Goal: Task Accomplishment & Management: Manage account settings

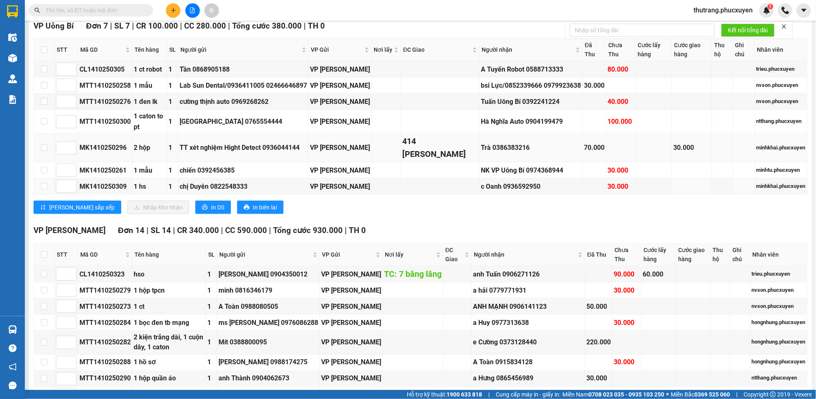
scroll to position [310, 0]
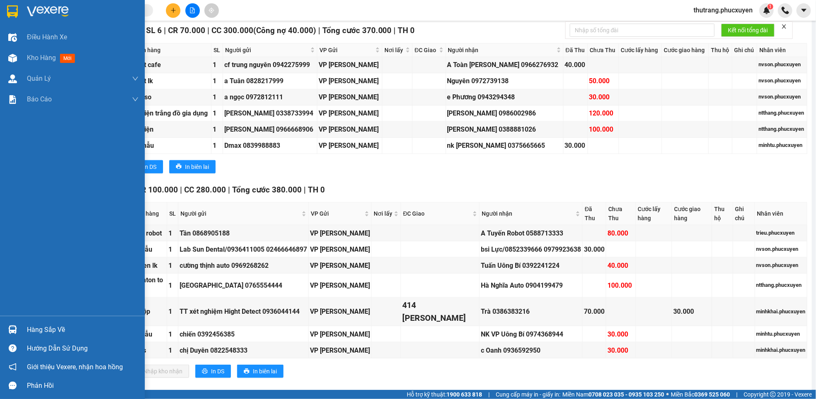
click at [20, 330] on div "Hàng sắp về" at bounding box center [72, 329] width 145 height 19
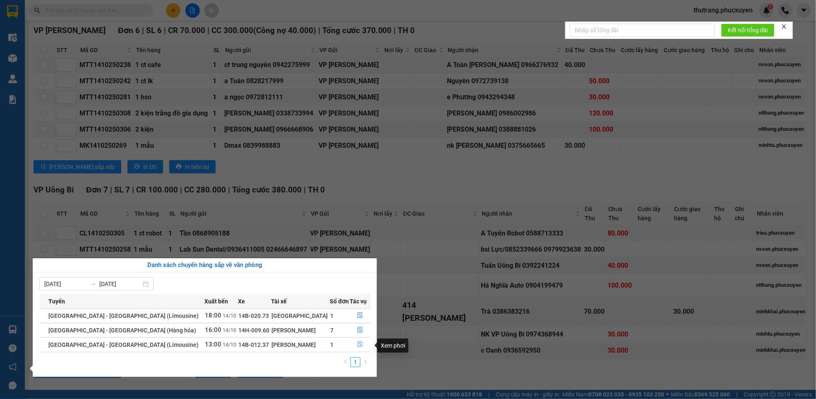
click at [357, 344] on icon "file-done" at bounding box center [360, 344] width 6 height 6
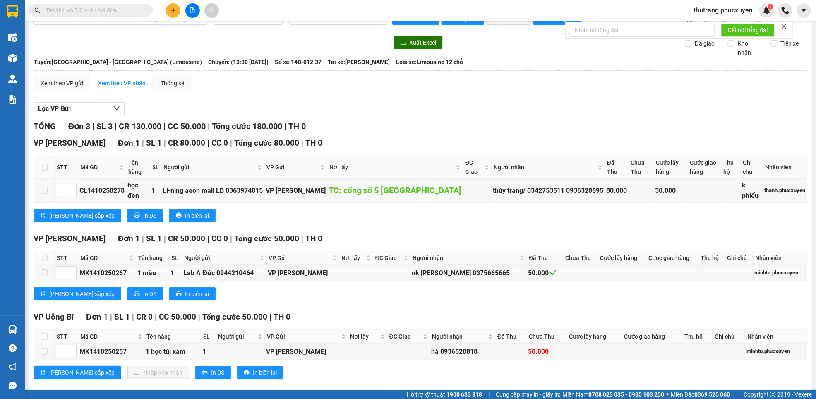
scroll to position [17, 0]
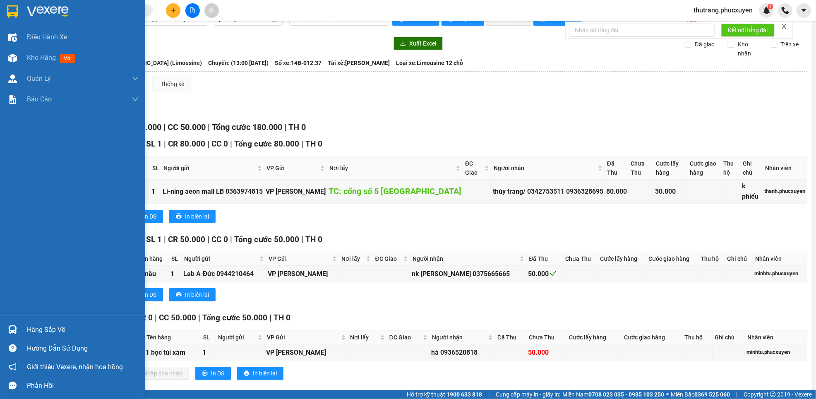
click at [20, 330] on div "Hàng sắp về" at bounding box center [72, 329] width 145 height 19
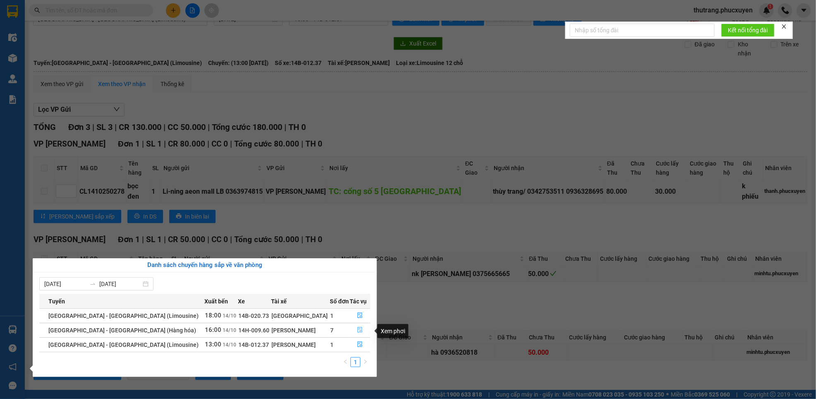
click at [357, 331] on icon "file-done" at bounding box center [360, 330] width 6 height 6
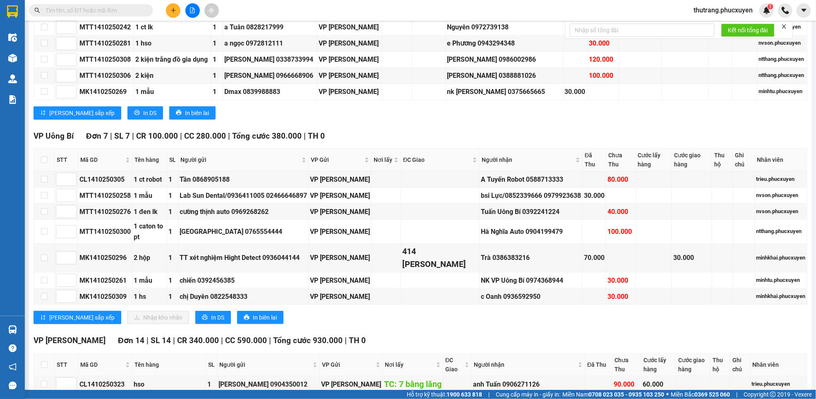
scroll to position [372, 0]
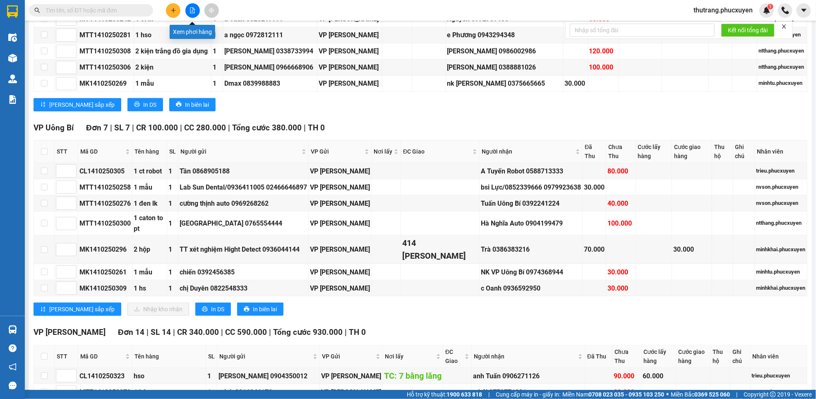
click at [191, 9] on icon "file-add" at bounding box center [193, 10] width 6 height 6
click at [192, 8] on icon "file-add" at bounding box center [193, 10] width 6 height 6
click at [102, 7] on input "text" at bounding box center [95, 10] width 98 height 9
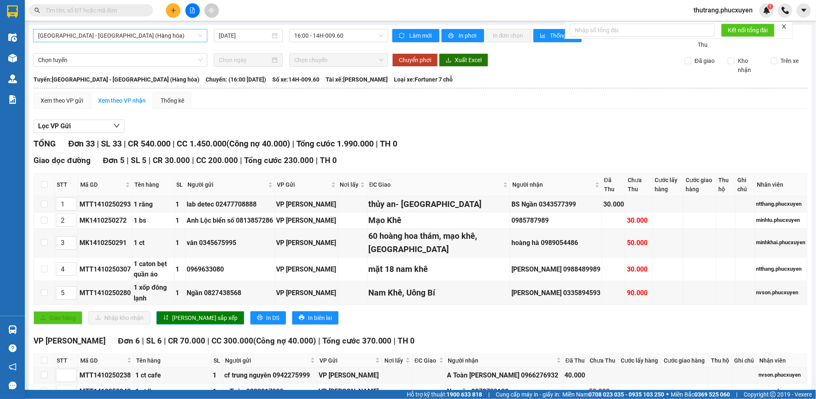
click at [114, 38] on span "[GEOGRAPHIC_DATA] - [GEOGRAPHIC_DATA] (Hàng hóa)" at bounding box center [120, 35] width 164 height 12
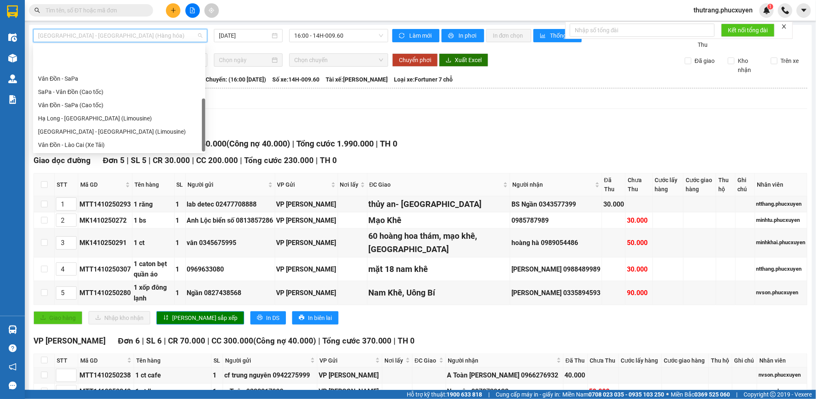
scroll to position [40, 0]
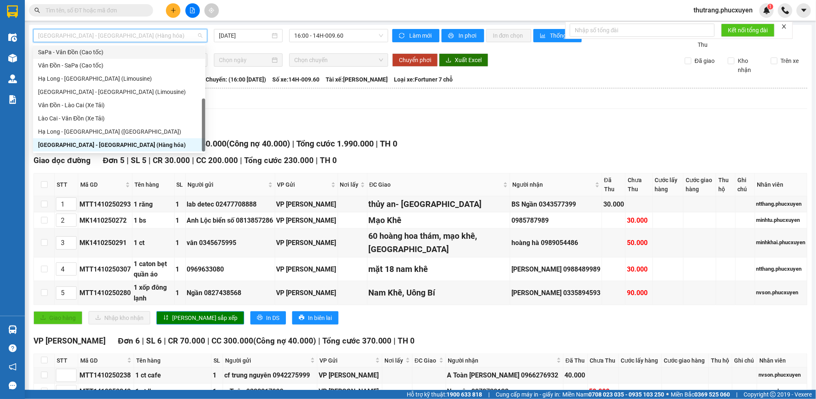
click at [55, 54] on div "SaPa - Vân Đồn (Cao tốc)" at bounding box center [119, 52] width 162 height 9
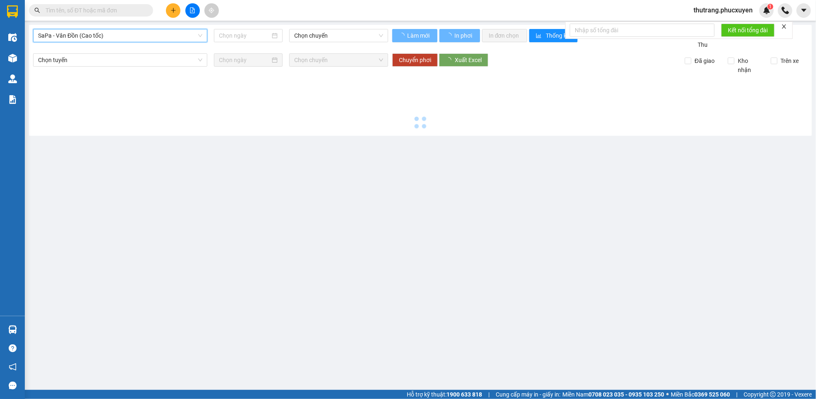
type input "[DATE]"
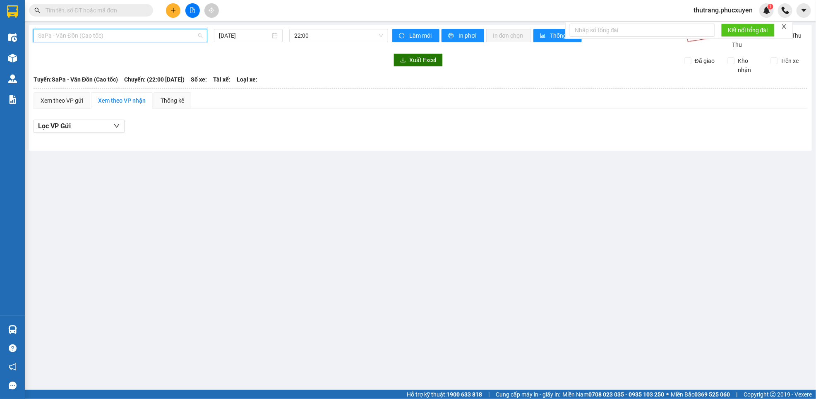
click at [112, 29] on div "SaPa - Vân Đồn (Cao tốc)" at bounding box center [120, 35] width 174 height 13
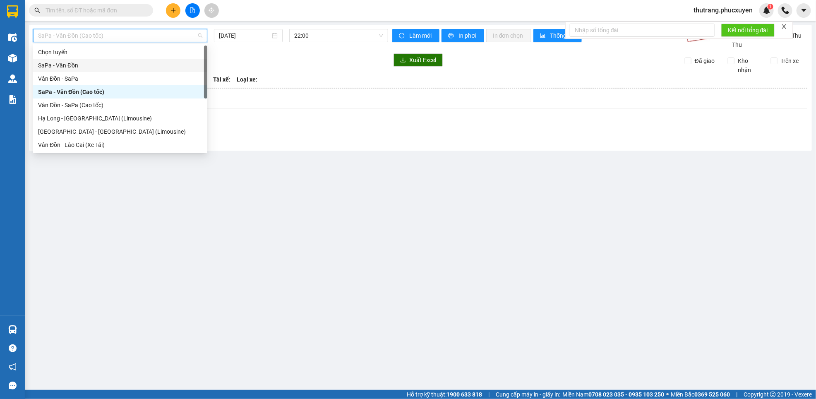
click at [66, 65] on div "SaPa - Vân Đồn" at bounding box center [120, 65] width 164 height 9
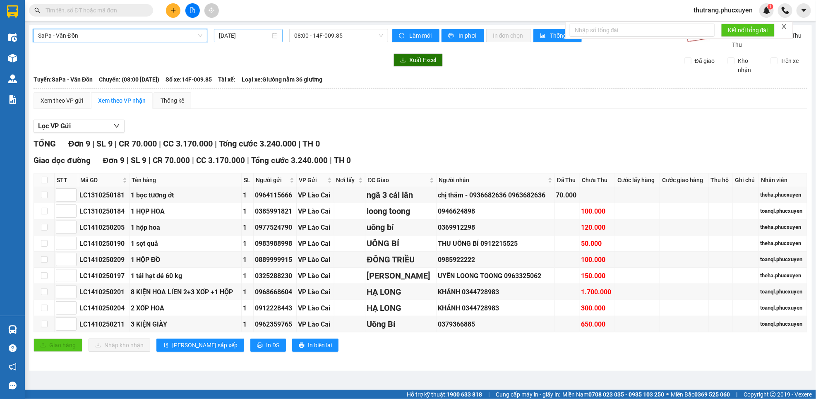
click at [254, 36] on input "[DATE]" at bounding box center [244, 35] width 51 height 9
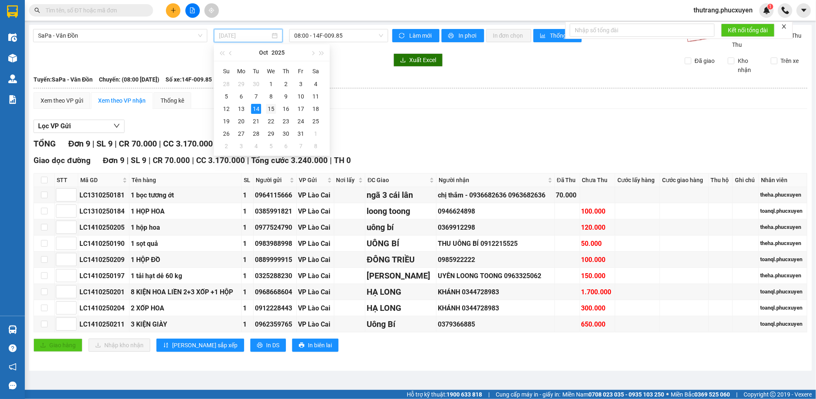
click at [271, 105] on div "15" at bounding box center [271, 109] width 10 height 10
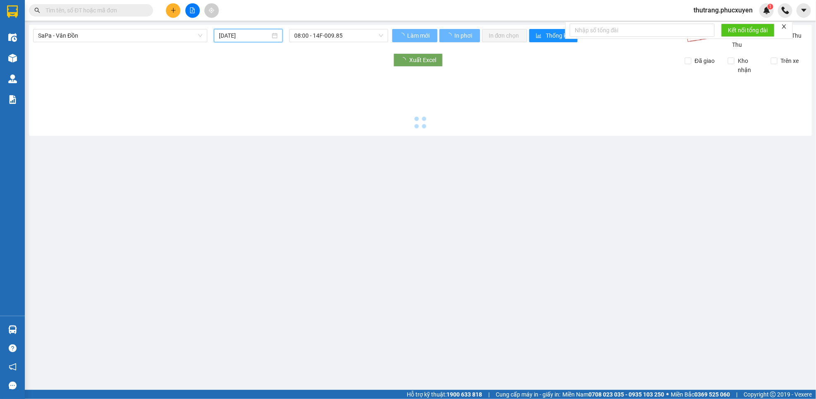
type input "[DATE]"
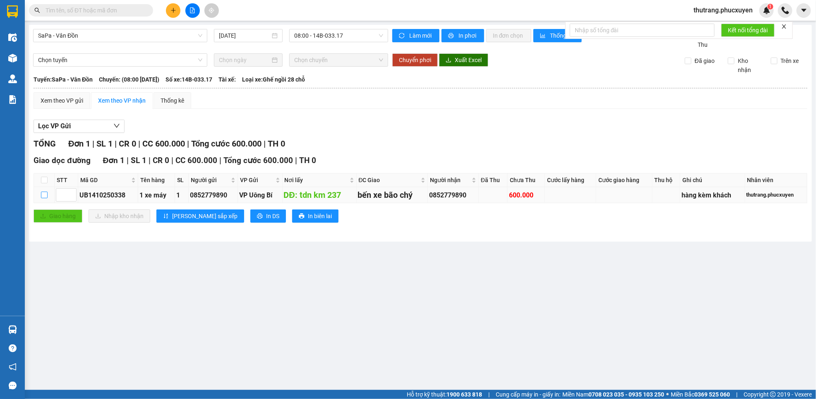
click at [44, 196] on input "checkbox" at bounding box center [44, 195] width 7 height 7
checkbox input "true"
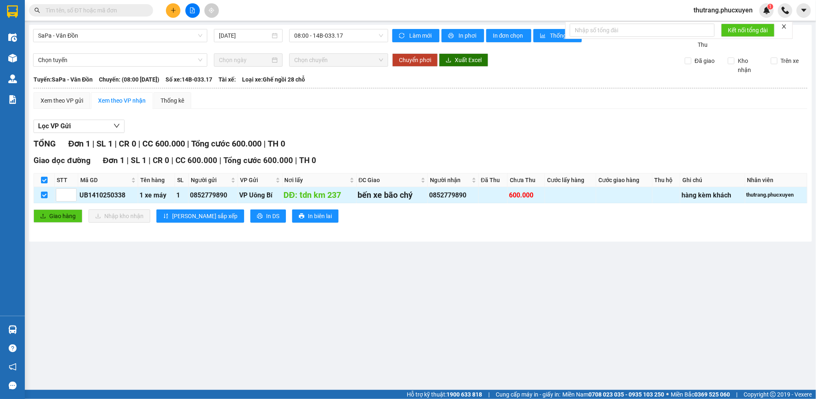
click at [774, 195] on div "thutrang.phucxuyen" at bounding box center [775, 195] width 59 height 8
click at [470, 195] on div "0852779890" at bounding box center [453, 195] width 48 height 10
click at [45, 194] on input "checkbox" at bounding box center [44, 195] width 7 height 7
checkbox input "false"
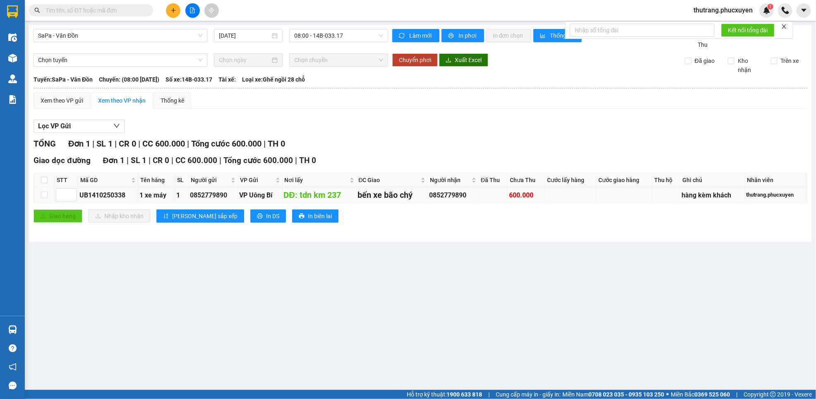
click at [715, 195] on div "hàng kèm khách" at bounding box center [713, 195] width 62 height 10
click at [804, 182] on th "Nhân viên" at bounding box center [776, 180] width 62 height 14
click at [595, 182] on th "Cước lấy hàng" at bounding box center [570, 180] width 51 height 14
click at [500, 194] on td at bounding box center [493, 195] width 29 height 16
click at [71, 100] on div "Xem theo VP gửi" at bounding box center [62, 100] width 43 height 9
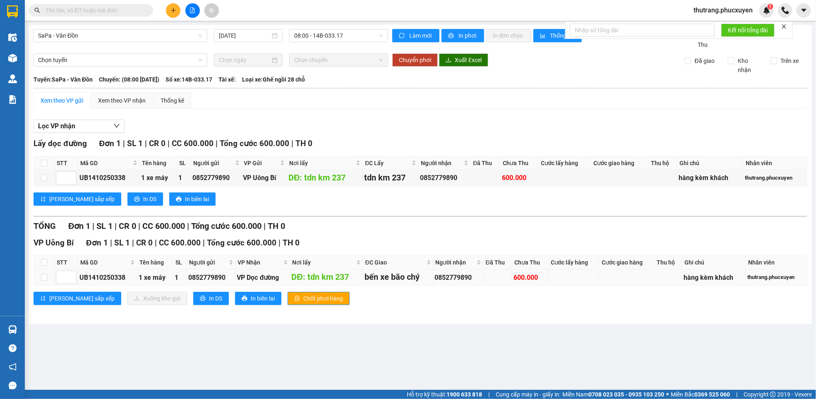
click at [97, 278] on div "UB1410250338" at bounding box center [107, 277] width 56 height 10
click at [117, 101] on div "Xem theo VP nhận" at bounding box center [122, 100] width 48 height 9
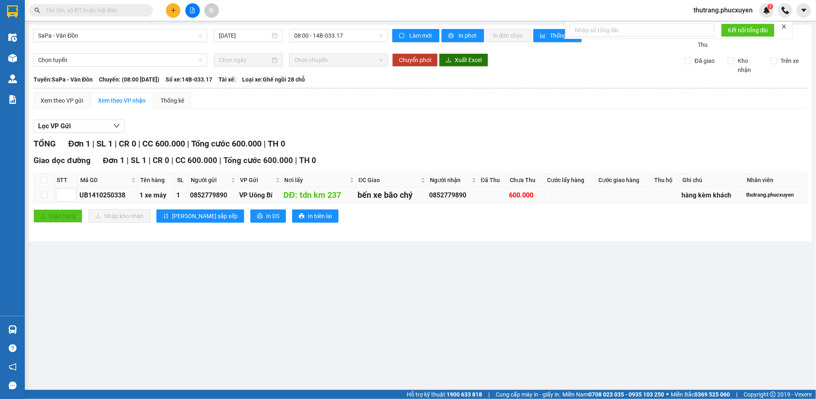
click at [757, 197] on div "thutrang.phucxuyen" at bounding box center [775, 195] width 59 height 8
click at [708, 196] on div "hàng kèm khách" at bounding box center [713, 195] width 62 height 10
drag, startPoint x: 535, startPoint y: 230, endPoint x: 482, endPoint y: 286, distance: 77.0
click at [482, 286] on main "SaPa - Vân Đồn [DATE] 08:00 - 14B-033.17 Làm mới In phơi In đơn chọn Thống kê L…" at bounding box center [408, 195] width 816 height 390
click at [524, 198] on div "600.000" at bounding box center [526, 195] width 34 height 10
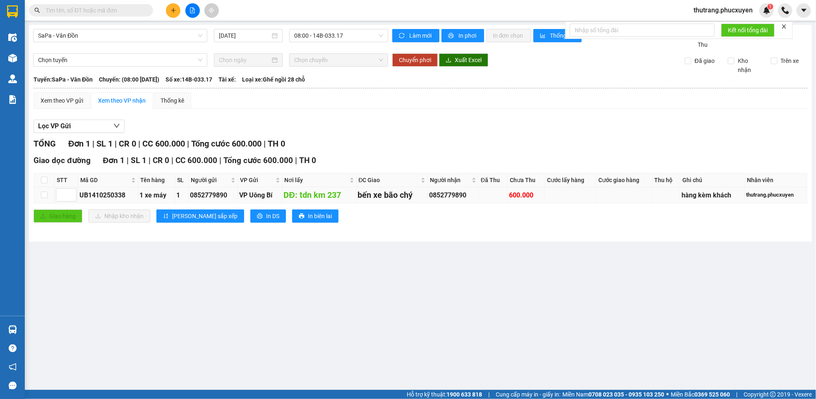
click at [470, 197] on div "0852779890" at bounding box center [453, 195] width 48 height 10
drag, startPoint x: 470, startPoint y: 197, endPoint x: 436, endPoint y: 194, distance: 34.4
click at [427, 197] on tr "UB1410250338 1 xe máy 1 0852779890 VP [GEOGRAPHIC_DATA]: tdn km 237 bến xe bão …" at bounding box center [420, 195] width 773 height 16
drag, startPoint x: 463, startPoint y: 228, endPoint x: 464, endPoint y: 219, distance: 8.7
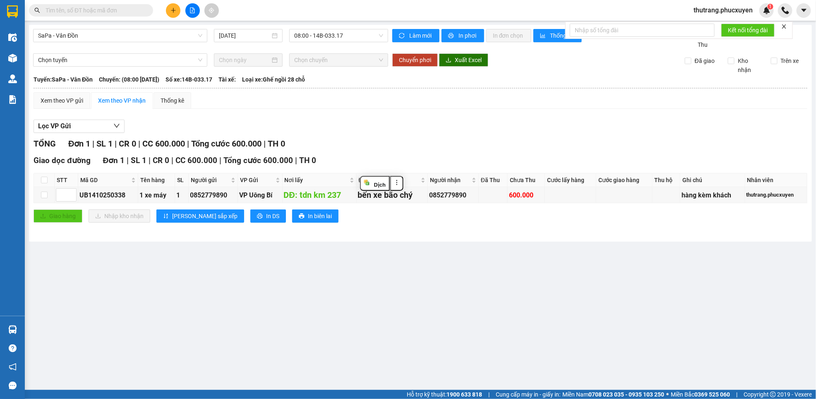
click at [464, 226] on div "Giao dọc đường Đơn 1 | SL 1 | CR 0 | CC 600.000 | Tổng cước 600.000 | TH 0 STT …" at bounding box center [421, 191] width 774 height 74
drag, startPoint x: 476, startPoint y: 195, endPoint x: 436, endPoint y: 195, distance: 40.1
click at [436, 195] on div "0852779890" at bounding box center [453, 195] width 48 height 10
click at [473, 239] on div "SaPa - Vân Đồn [DATE] 08:00 - 14B-033.17 Làm mới In phơi In đơn chọn Thống kê L…" at bounding box center [420, 133] width 783 height 217
click at [42, 195] on input "checkbox" at bounding box center [44, 195] width 7 height 7
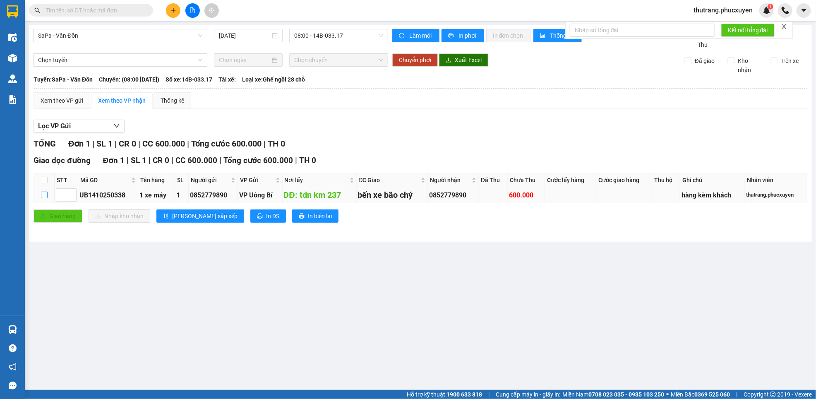
checkbox input "true"
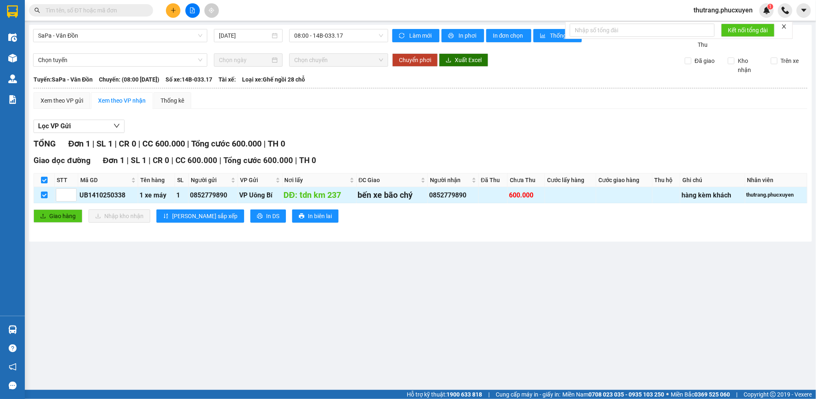
click at [43, 194] on input "checkbox" at bounding box center [44, 195] width 7 height 7
checkbox input "false"
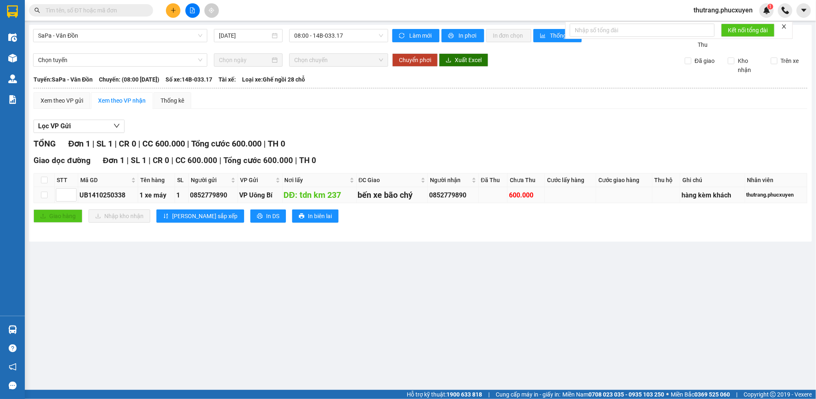
drag, startPoint x: 230, startPoint y: 195, endPoint x: 184, endPoint y: 197, distance: 45.9
click at [184, 197] on tr "UB1410250338 1 xe máy 1 0852779890 VP [GEOGRAPHIC_DATA]: tdn km 237 bến xe bão …" at bounding box center [420, 195] width 773 height 16
copy tr "0852779890"
click at [79, 6] on input "text" at bounding box center [95, 10] width 98 height 9
paste input "0852779890"
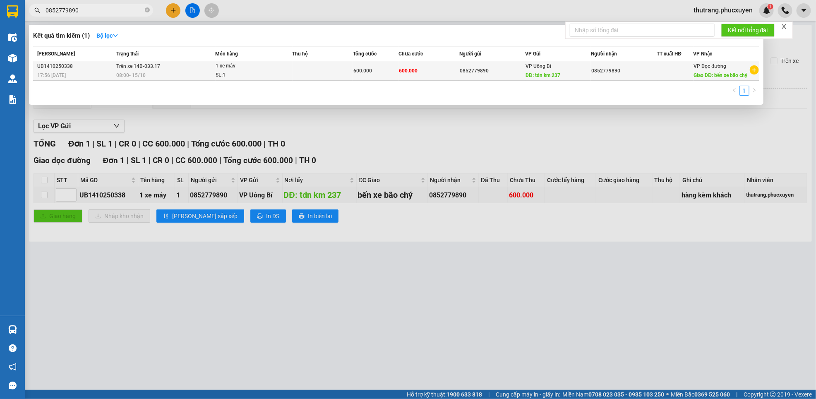
type input "0852779890"
click at [219, 71] on div "1 xe máy" at bounding box center [247, 66] width 62 height 9
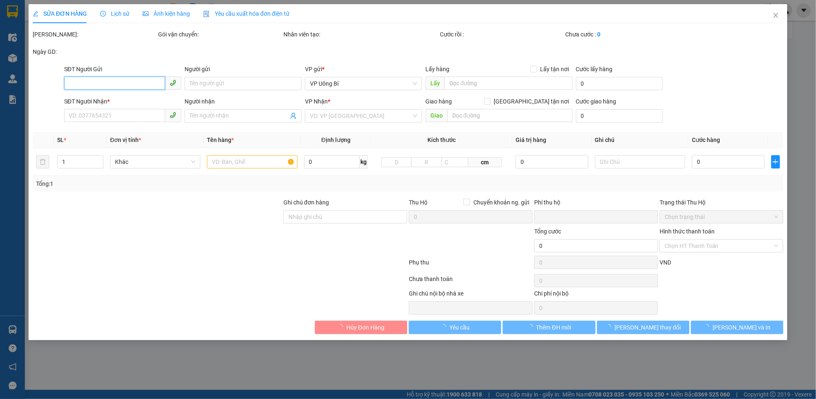
type input "0852779890"
type input "tdn km 237"
type input "0852779890"
type input "bến xe bão chý"
type input "0"
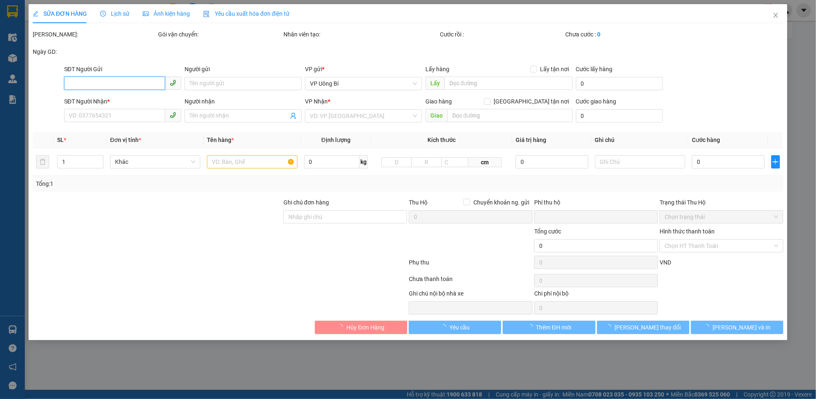
type input "600.000"
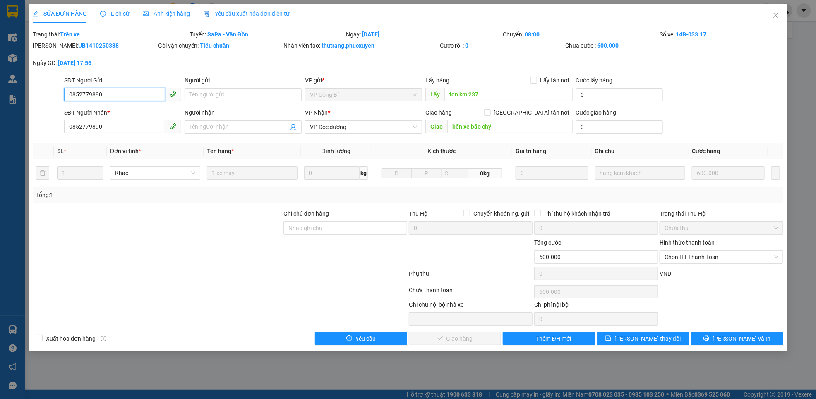
drag, startPoint x: 123, startPoint y: 94, endPoint x: 51, endPoint y: 96, distance: 72.4
click at [53, 96] on div "SĐT Người Gửi 0852779890 0852779890 Người gửi Tên người gửi VP gửi * VP Uông Bí…" at bounding box center [408, 90] width 752 height 29
paste input "376303876"
type input "0376303876"
drag, startPoint x: 113, startPoint y: 122, endPoint x: 0, endPoint y: 123, distance: 113.0
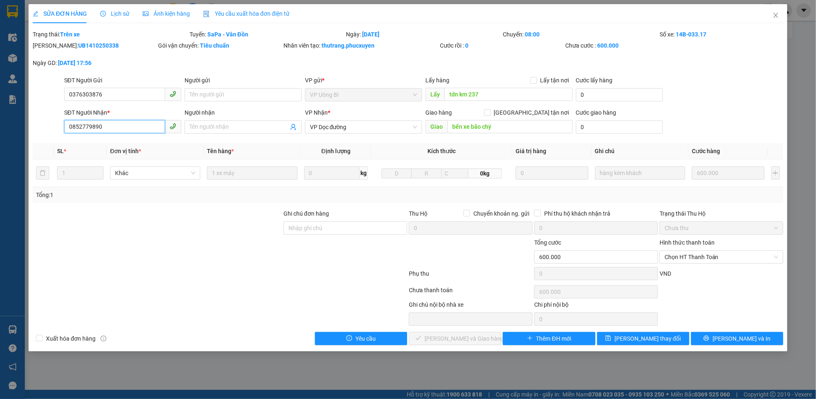
click at [12, 124] on div "SỬA ĐƠN HÀNG Lịch sử Ảnh kiện hàng Yêu cầu xuất hóa đơn điện tử Total Paid Fee …" at bounding box center [408, 199] width 816 height 399
paste input "376303876"
type input "0376303876"
click at [641, 340] on span "[PERSON_NAME] thay đổi" at bounding box center [647, 338] width 66 height 9
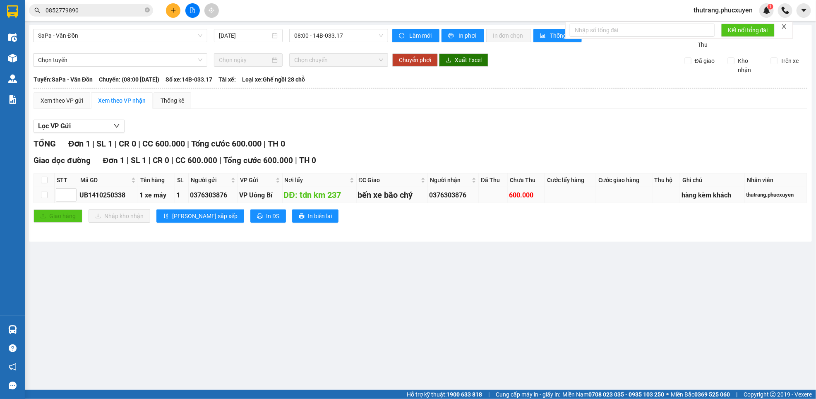
drag, startPoint x: 227, startPoint y: 192, endPoint x: 171, endPoint y: 199, distance: 56.2
click at [171, 199] on tr "UB1410250338 1 xe máy 1 0376303876 VP Uông Bí DĐ: tdn km 237 bến xe bão chý 037…" at bounding box center [420, 195] width 773 height 16
drag, startPoint x: 248, startPoint y: 258, endPoint x: 235, endPoint y: 215, distance: 45.5
click at [248, 251] on main "SaPa - Vân Đồn [DATE] 08:00 - 14B-033.17 Làm mới In phơi In đơn chọn Thống kê L…" at bounding box center [408, 195] width 816 height 390
drag, startPoint x: 225, startPoint y: 194, endPoint x: 186, endPoint y: 199, distance: 38.8
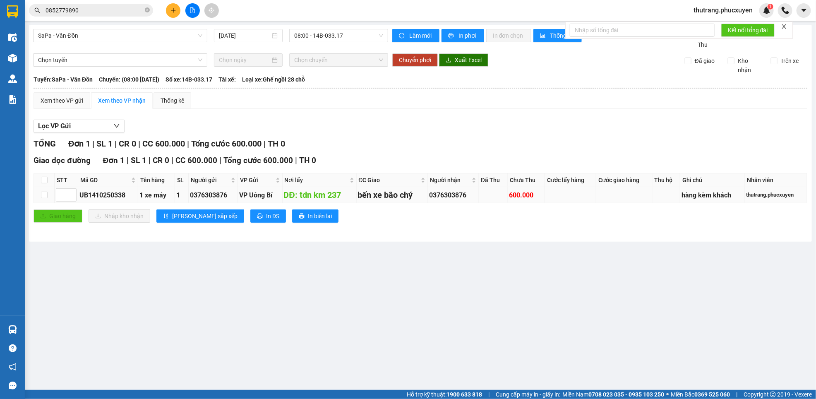
click at [186, 199] on tr "UB1410250338 1 xe máy 1 0376303876 VP Uông Bí DĐ: tdn km 237 bến xe bão chý 037…" at bounding box center [420, 195] width 773 height 16
copy tr "0376303876"
click at [145, 8] on icon "close-circle" at bounding box center [147, 9] width 5 height 5
click at [82, 10] on input "text" at bounding box center [95, 10] width 98 height 9
paste input "0376303876"
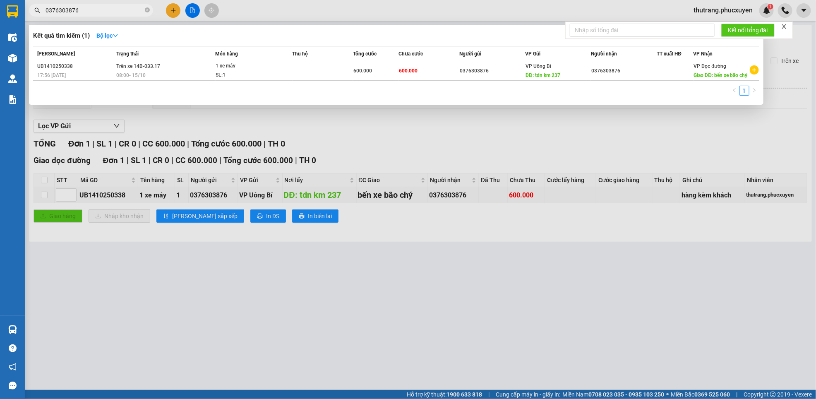
type input "0376303876"
click at [641, 272] on div at bounding box center [408, 199] width 816 height 399
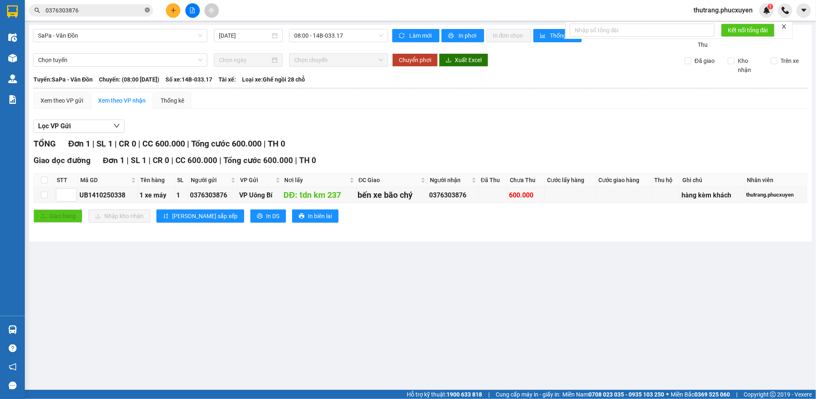
click at [148, 8] on icon "close-circle" at bounding box center [147, 9] width 5 height 5
click at [86, 159] on div "Click to sort ascending" at bounding box center [108, 162] width 65 height 14
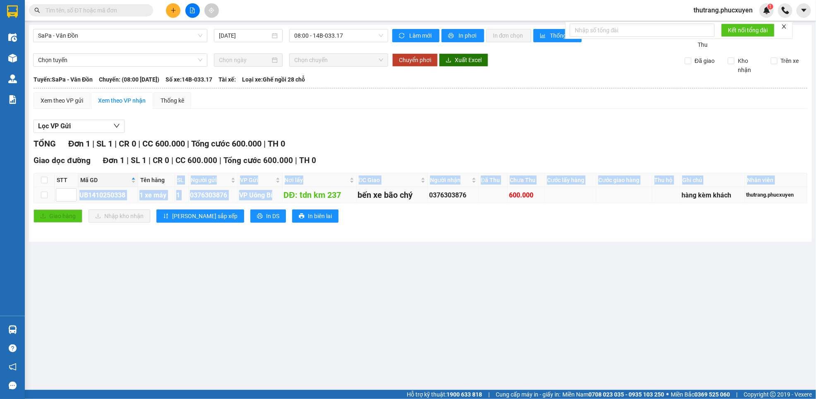
drag, startPoint x: 168, startPoint y: 177, endPoint x: 277, endPoint y: 202, distance: 111.6
click at [277, 202] on table "STT Mã GD Tên hàng SL Người gửi VP Gửi Nơi lấy ĐC Giao Người nhận Đã Thu Chưa T…" at bounding box center [420, 188] width 773 height 30
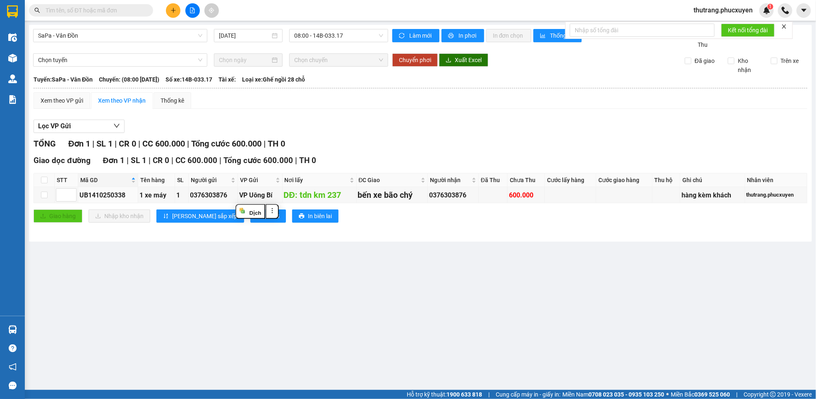
click at [352, 255] on main "SaPa - Vân Đồn [DATE] 08:00 - 14B-033.17 Làm mới In phơi In đơn chọn Thống kê L…" at bounding box center [408, 195] width 816 height 390
